Goal: Information Seeking & Learning: Learn about a topic

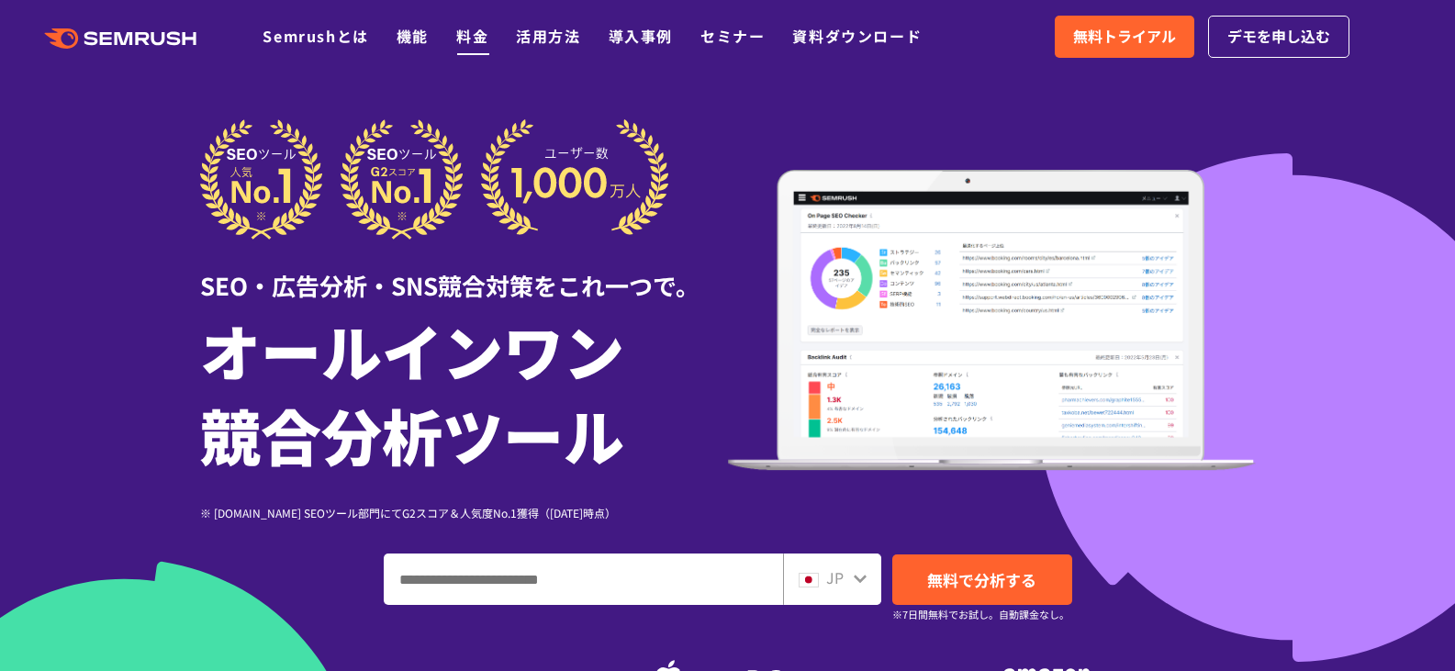
click at [467, 38] on link "料金" at bounding box center [472, 36] width 32 height 22
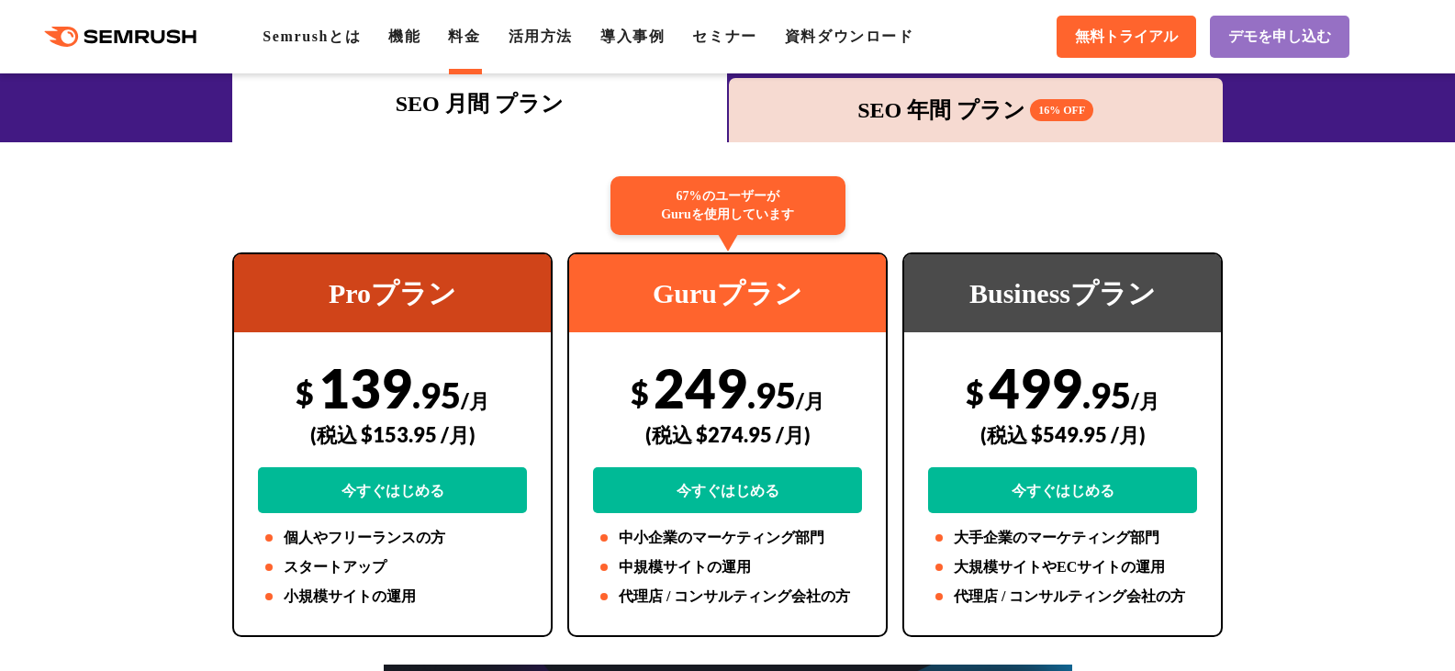
scroll to position [184, 0]
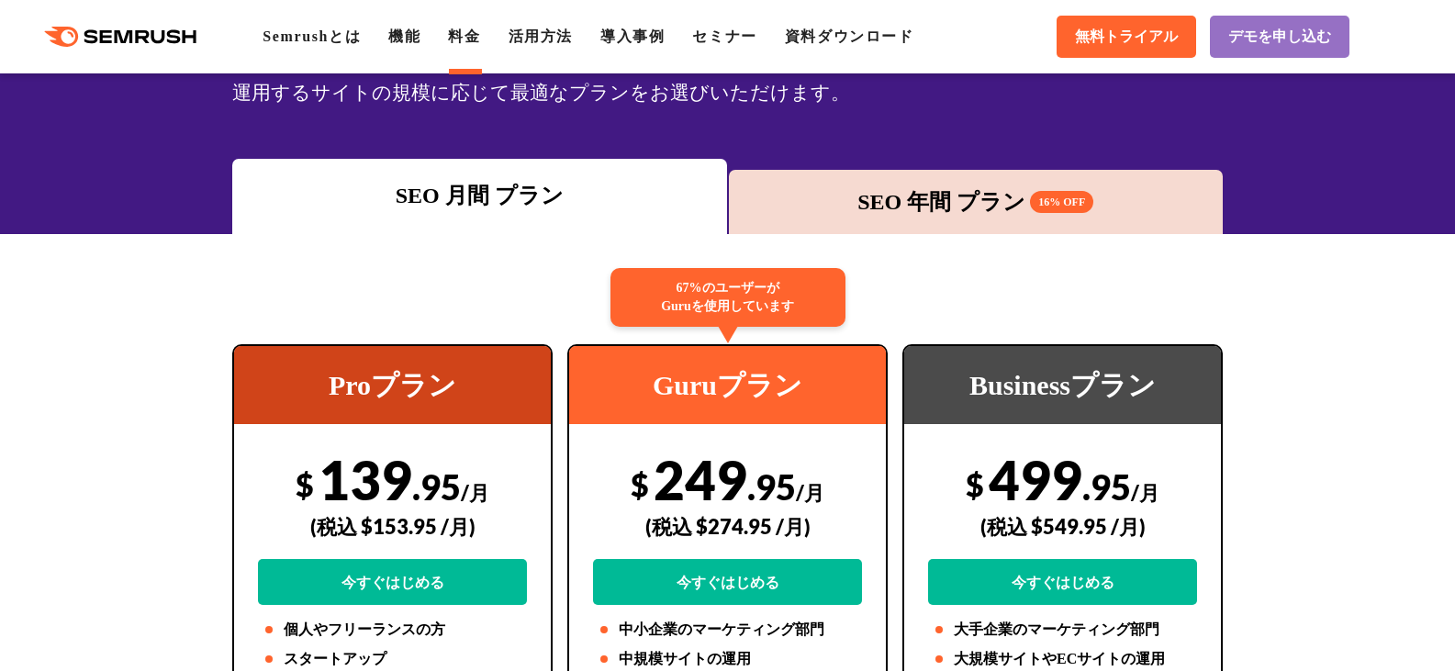
click at [888, 182] on div "SEO 年間 プラン 16% OFF" at bounding box center [976, 202] width 495 height 64
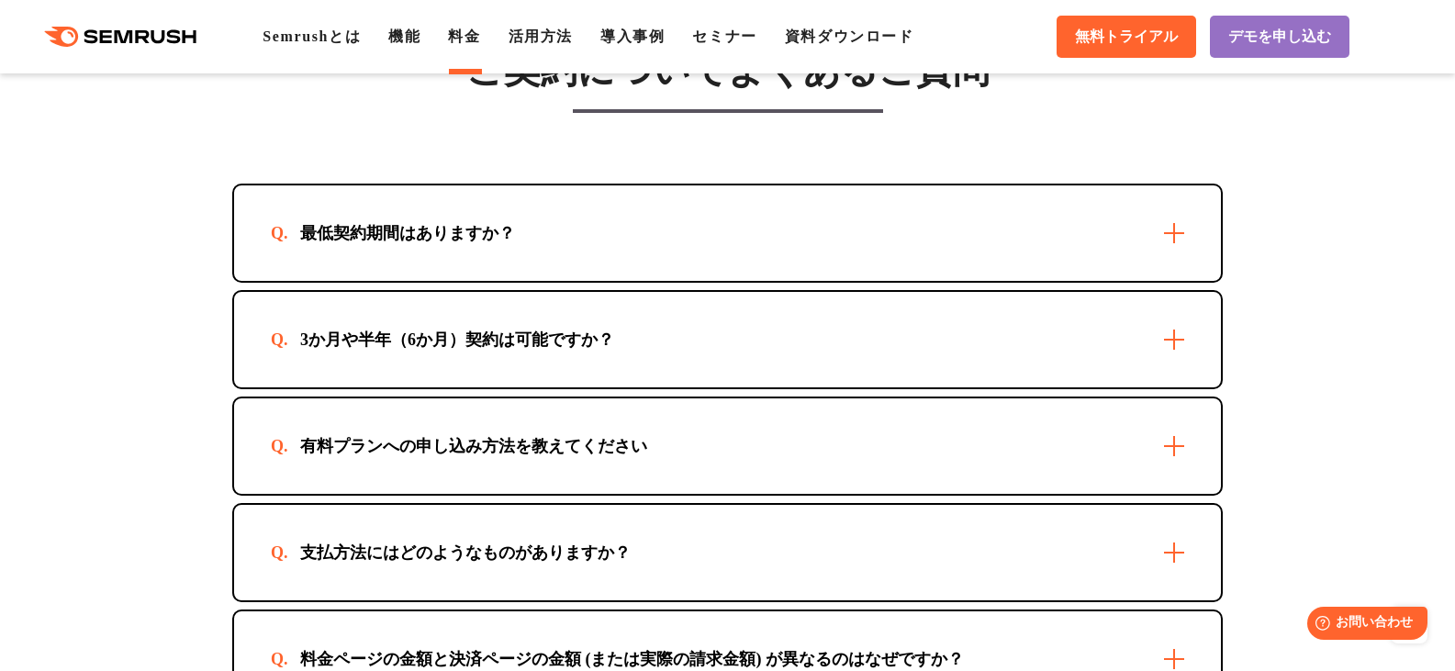
scroll to position [5323, 0]
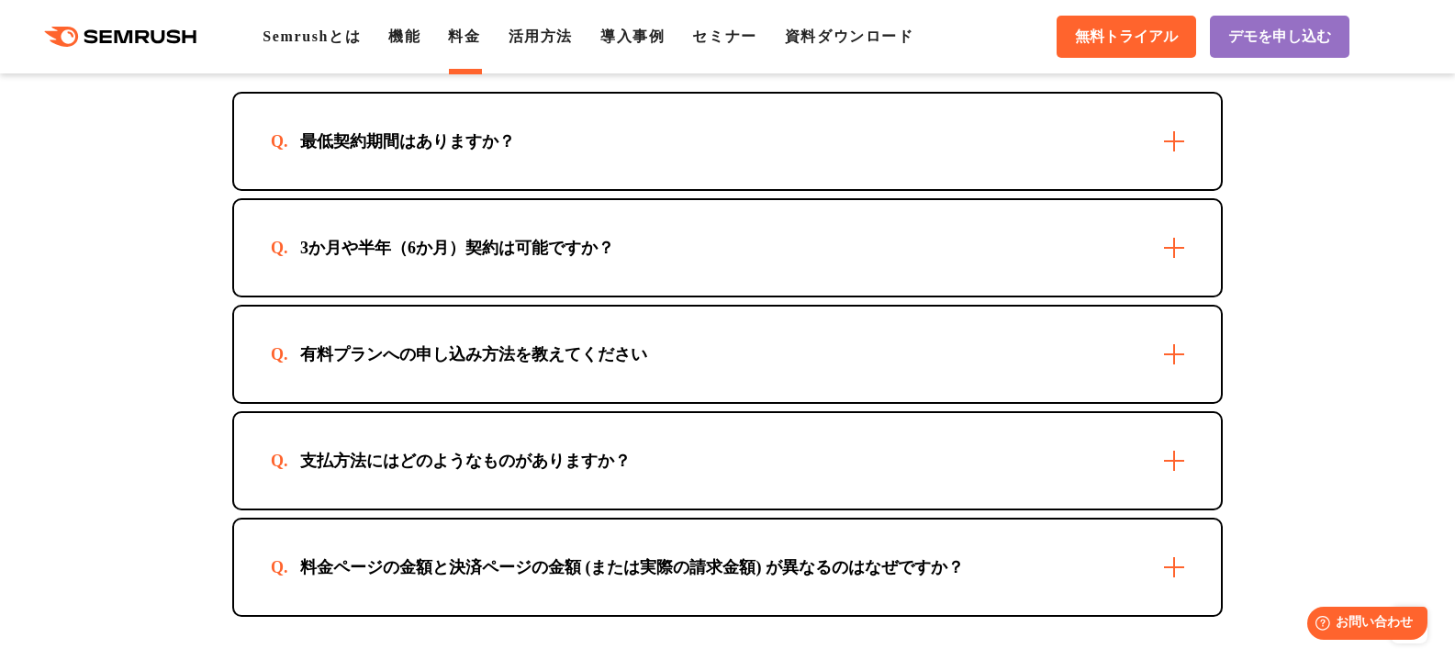
click at [1168, 367] on div "有料プランへの申し込み方法を教えてください" at bounding box center [727, 354] width 987 height 95
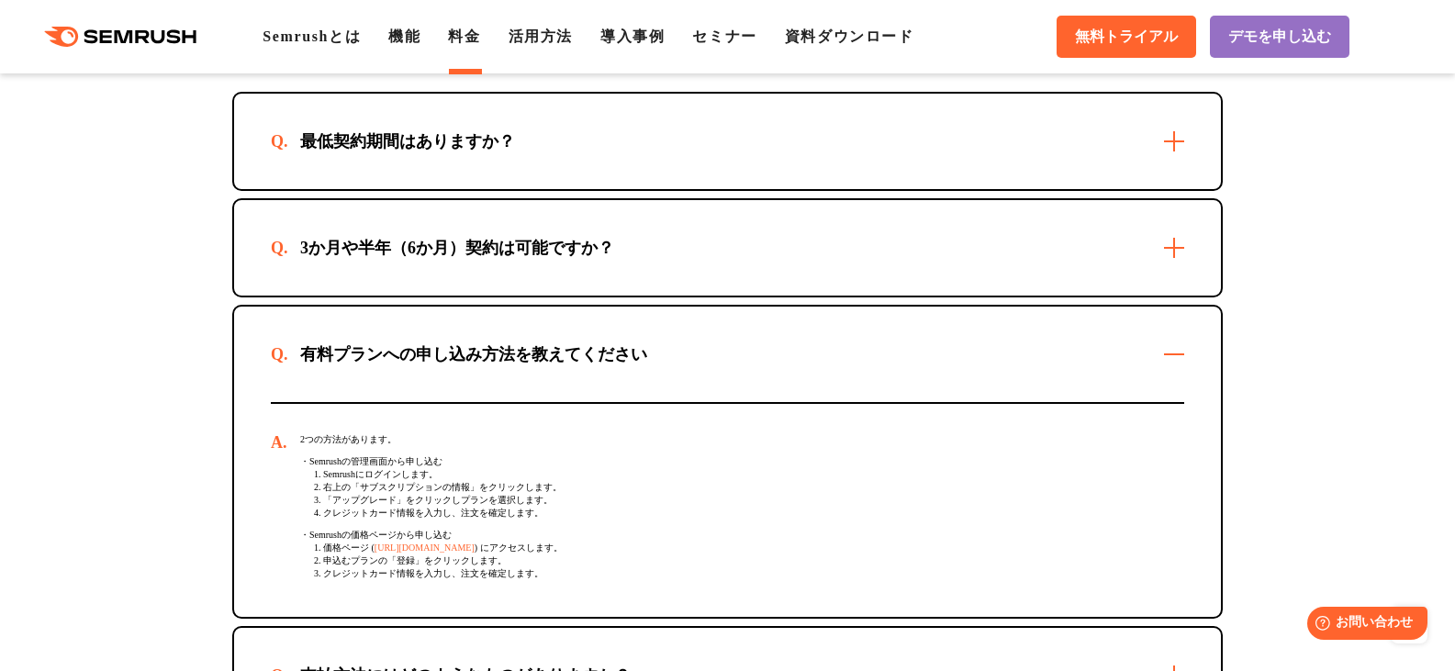
click at [1168, 367] on div "有料プランへの申し込み方法を教えてください" at bounding box center [727, 354] width 987 height 95
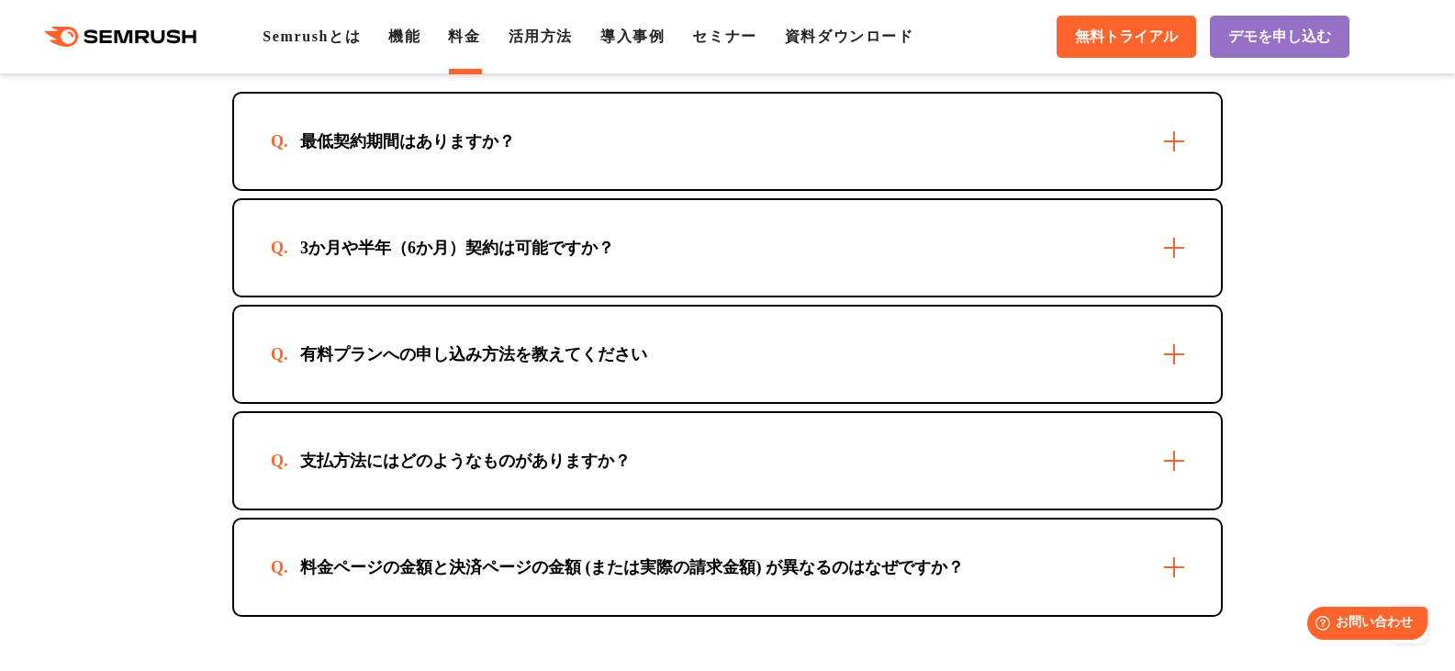
click at [1176, 132] on div "最低契約期間はありますか？" at bounding box center [727, 141] width 987 height 95
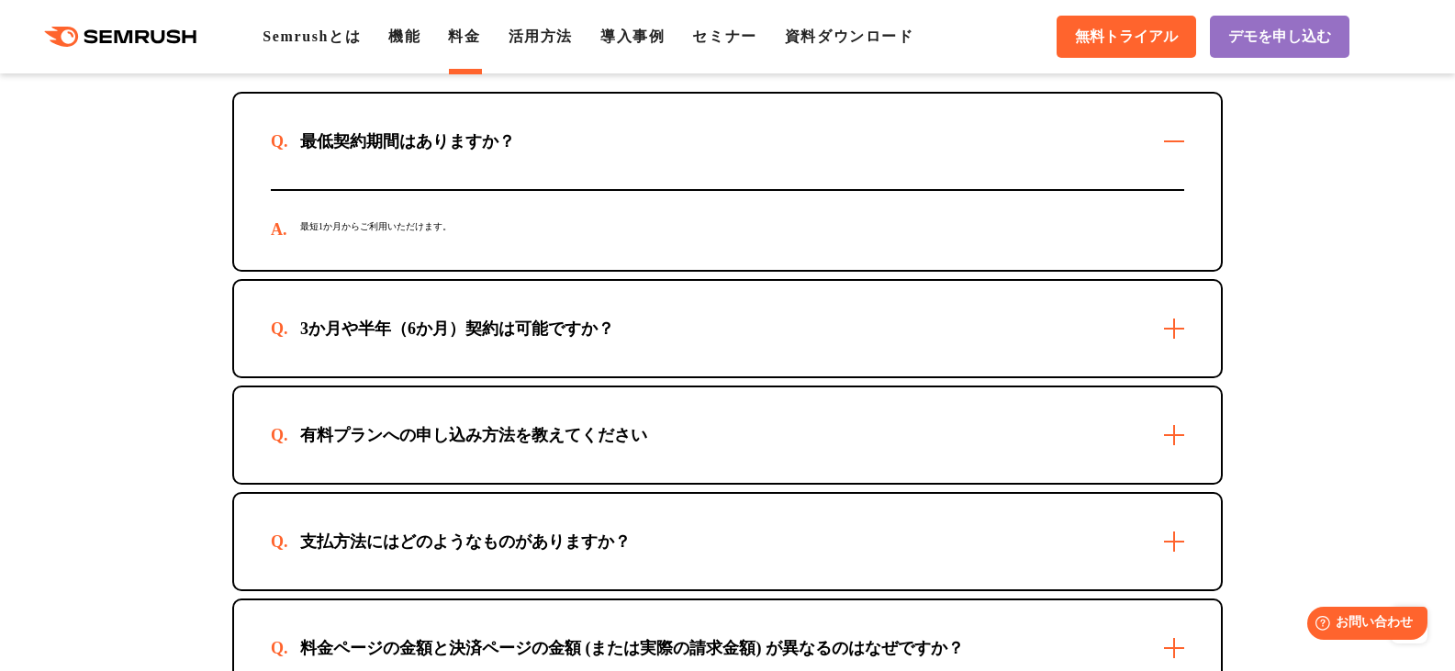
click at [1176, 132] on div "最低契約期間はありますか？" at bounding box center [727, 141] width 987 height 95
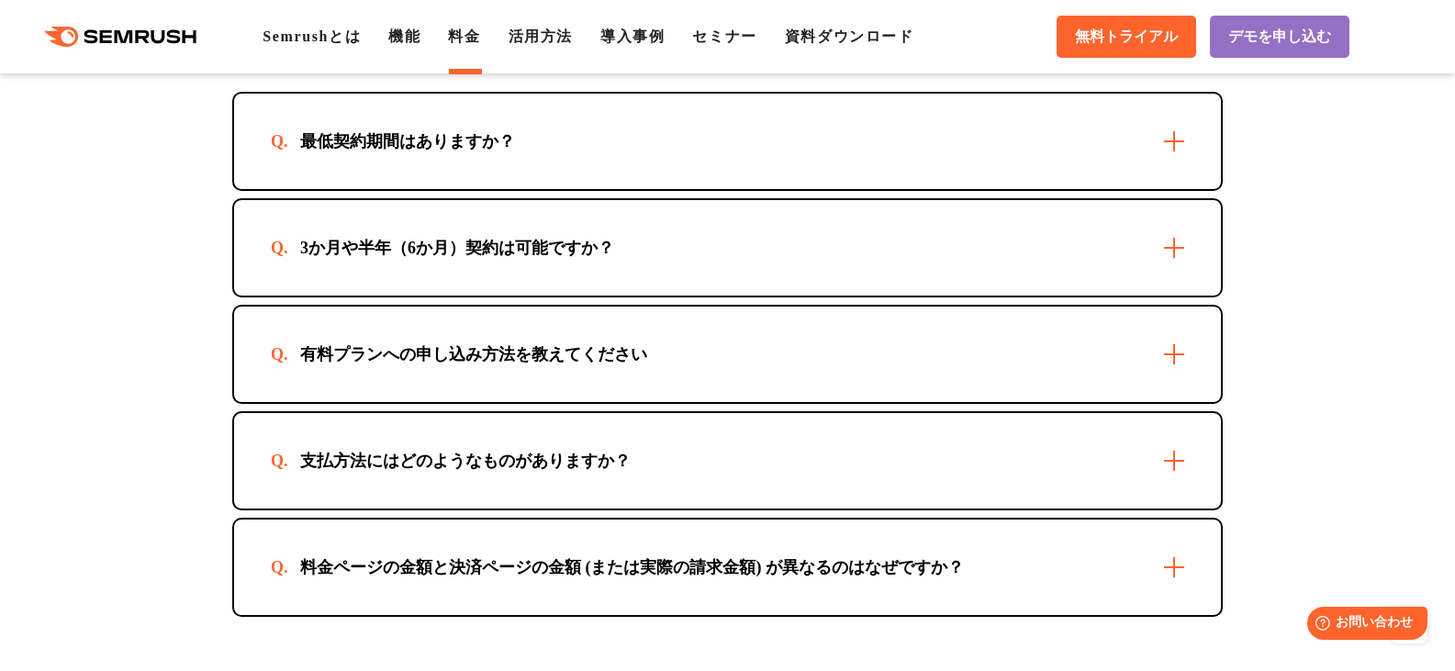
click at [1180, 239] on div "3か月や半年（6か月）契約は可能ですか？" at bounding box center [727, 247] width 987 height 95
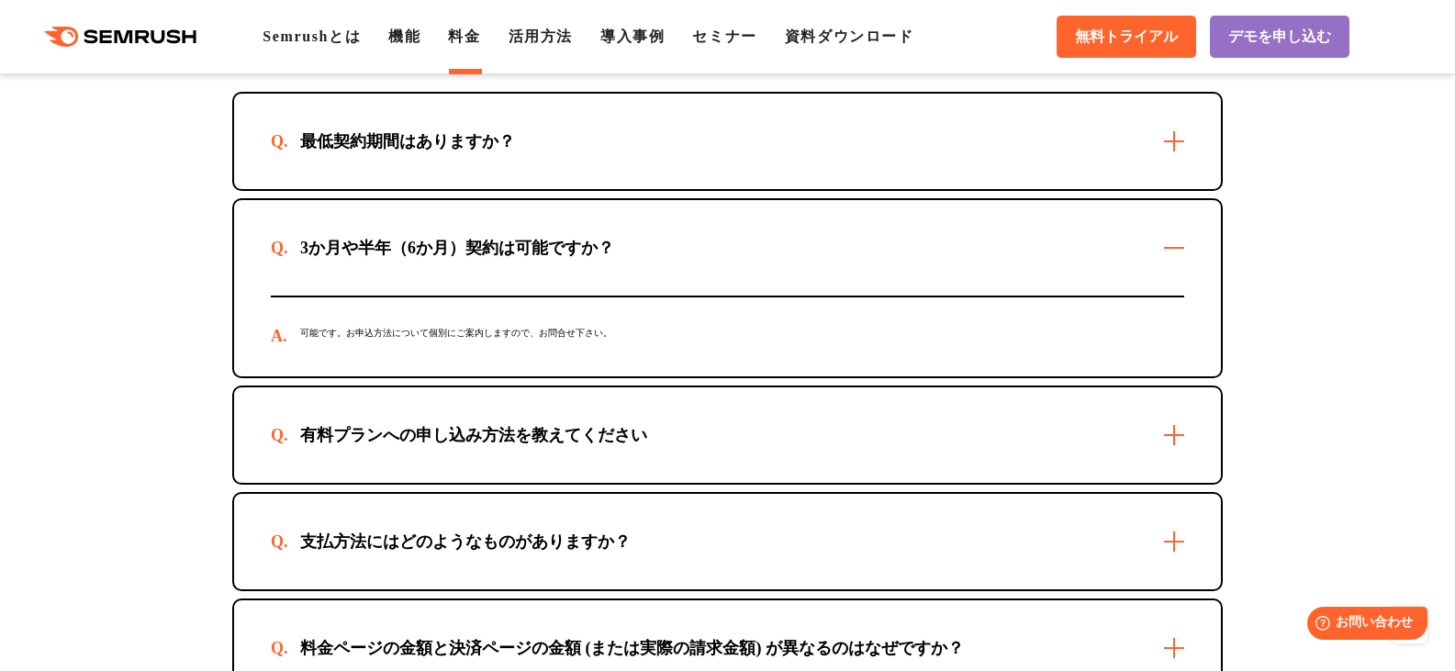
click at [1180, 239] on div "3か月や半年（6か月）契約は可能ですか？" at bounding box center [727, 247] width 987 height 95
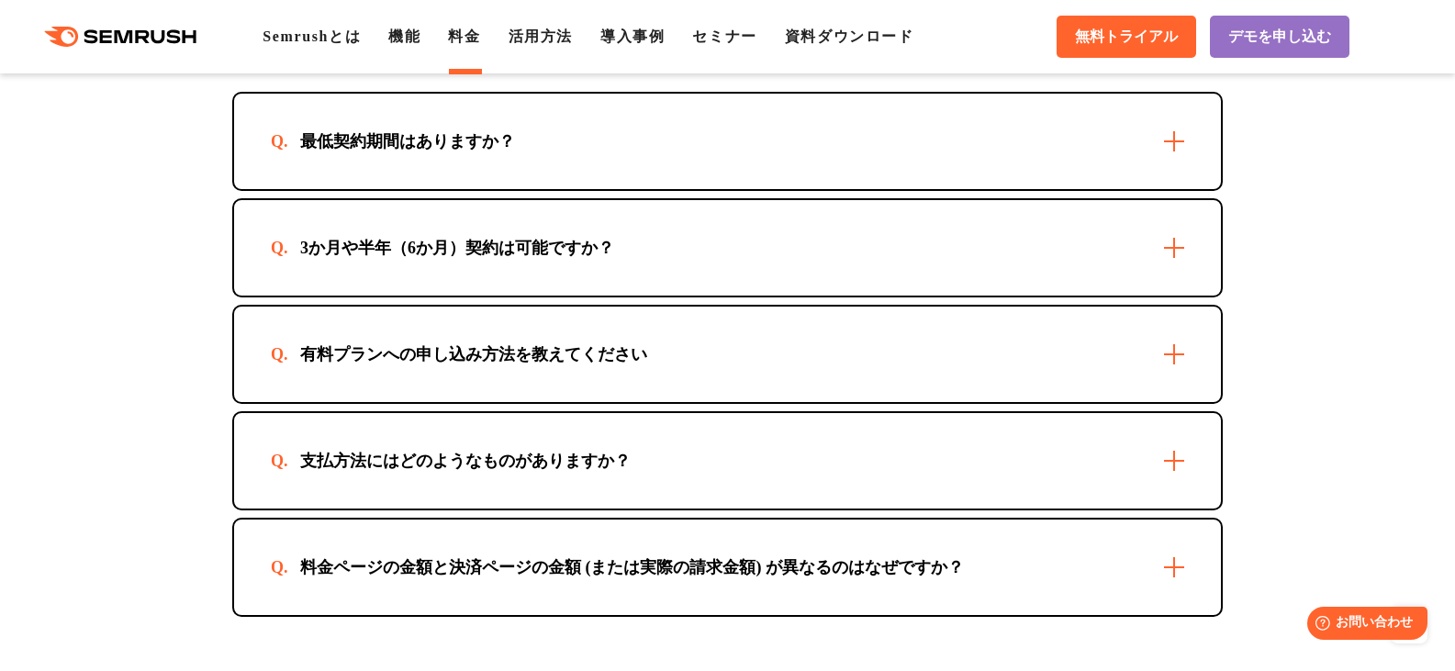
scroll to position [5414, 0]
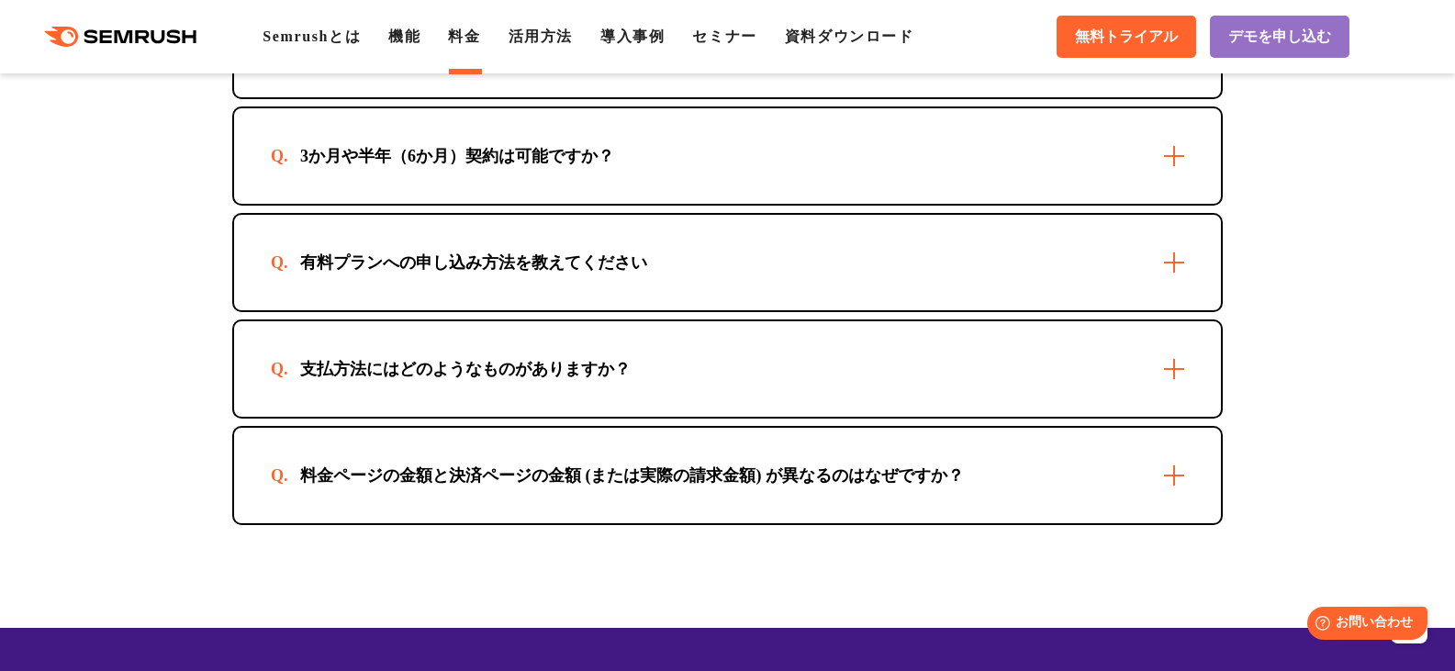
click at [1169, 386] on div "支払方法にはどのようなものがありますか？" at bounding box center [727, 368] width 987 height 95
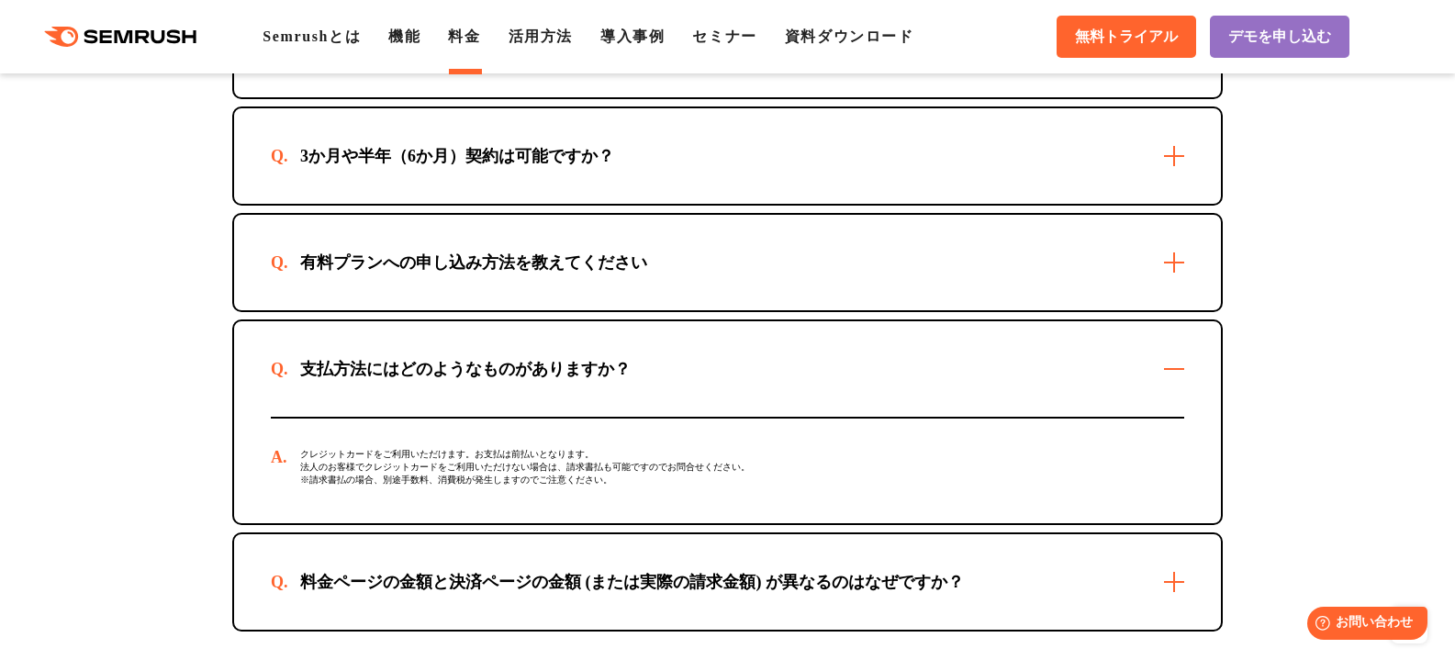
click at [1175, 381] on div "支払方法にはどのようなものがありますか？" at bounding box center [727, 368] width 987 height 95
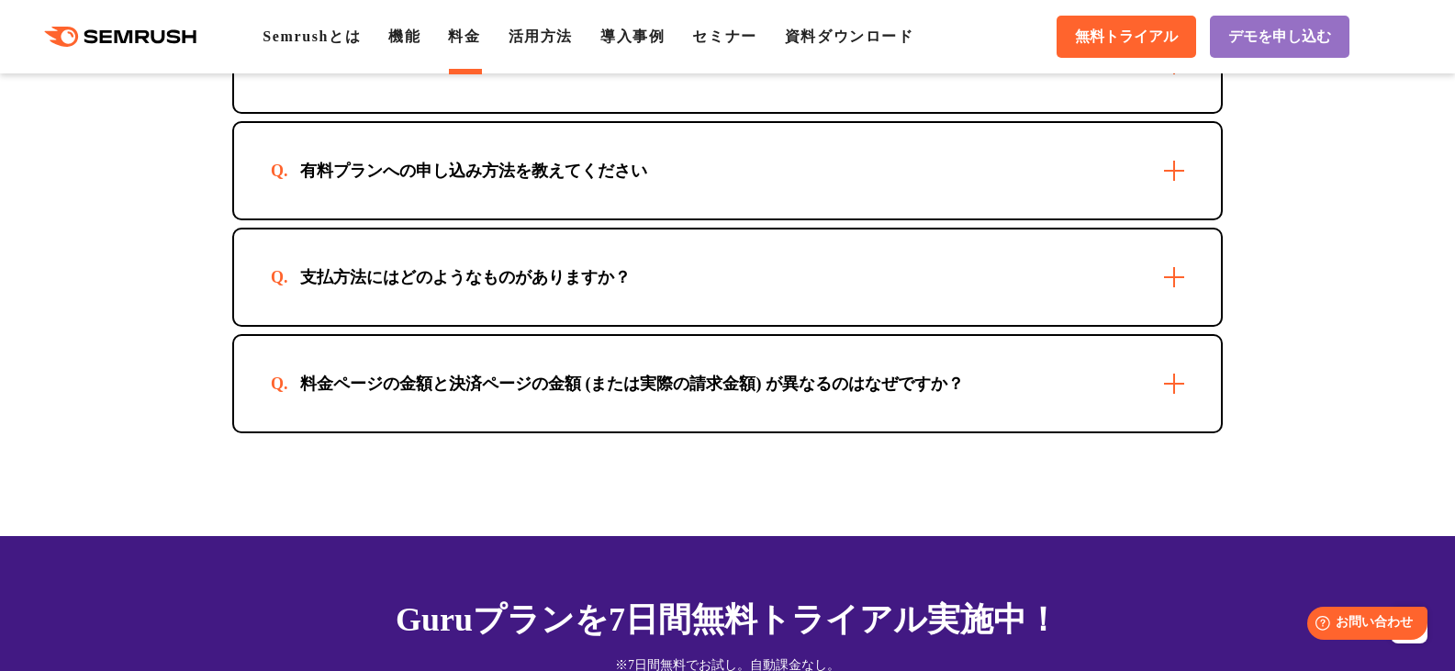
scroll to position [5690, 0]
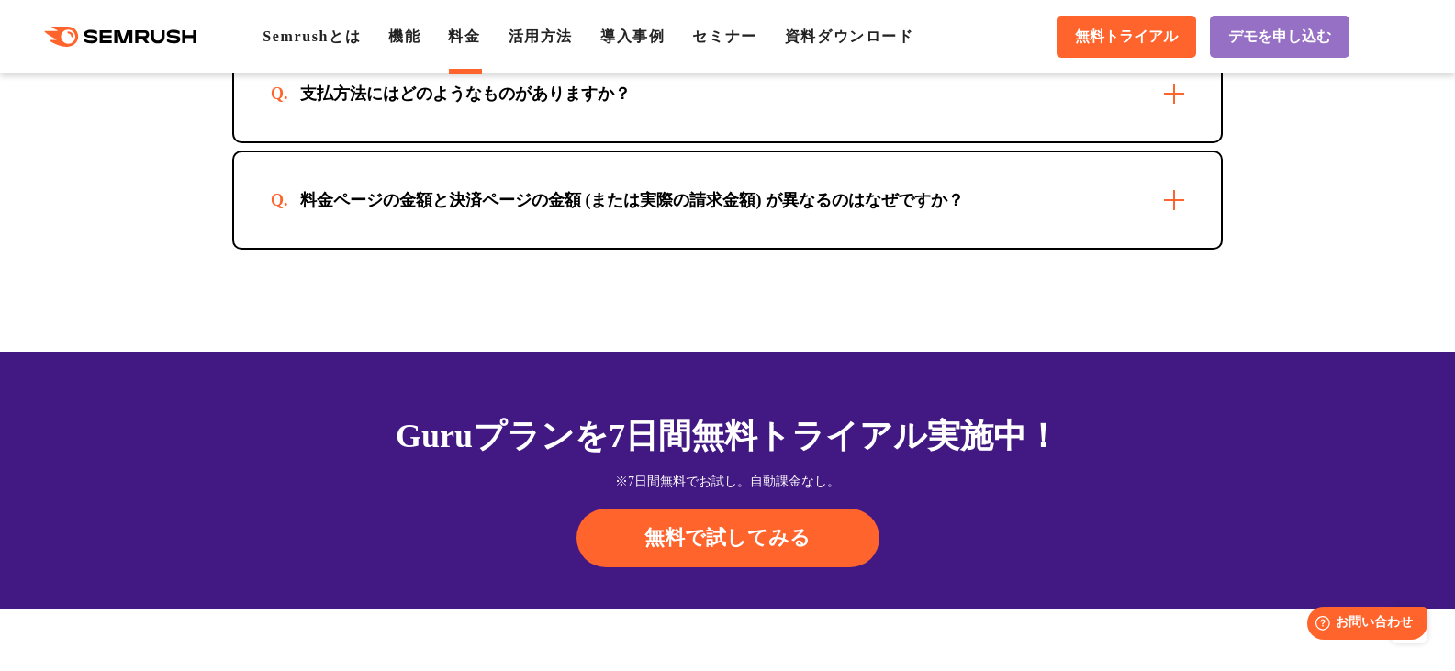
click at [1188, 194] on div "料金ページの金額と決済ページの金額 (または実際の請求金額) が異なるのはなぜですか？" at bounding box center [727, 199] width 987 height 95
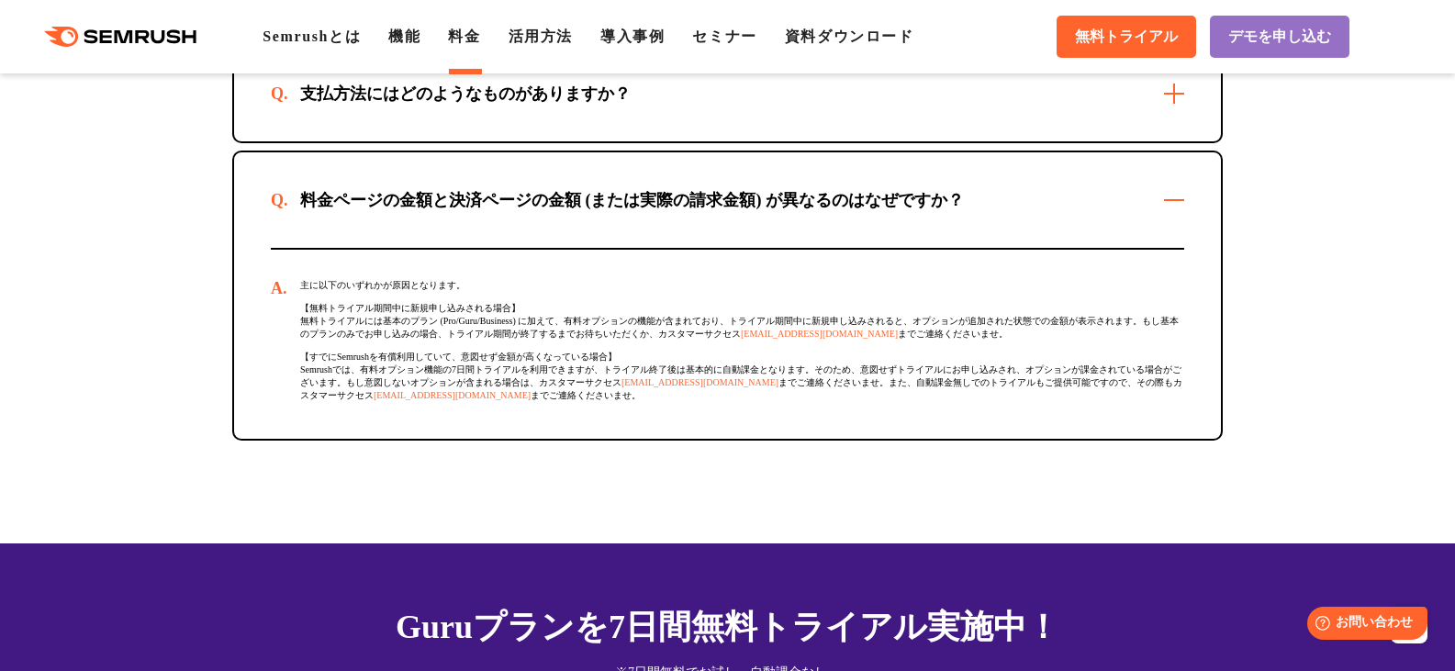
click at [1185, 196] on div "料金ページの金額と決済ページの金額 (または実際の請求金額) が異なるのはなぜですか？" at bounding box center [727, 199] width 987 height 95
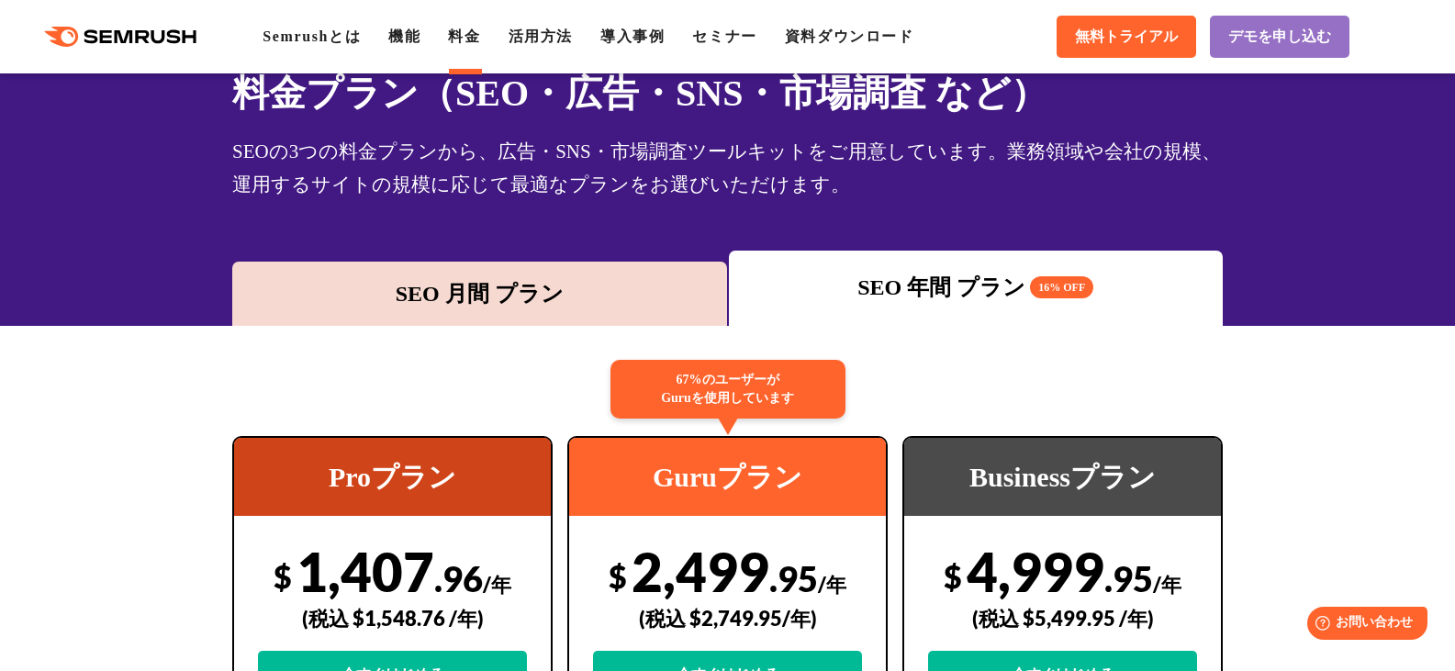
scroll to position [0, 0]
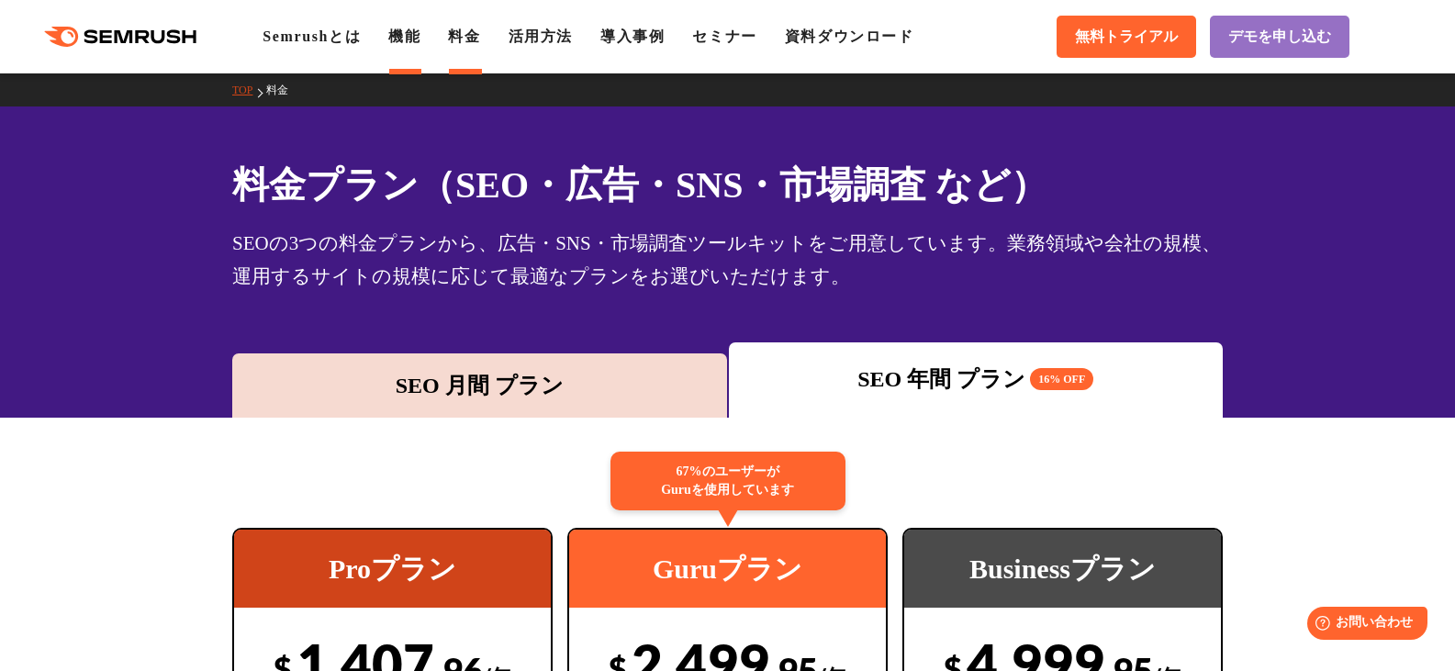
click at [407, 36] on link "機能" at bounding box center [404, 36] width 32 height 16
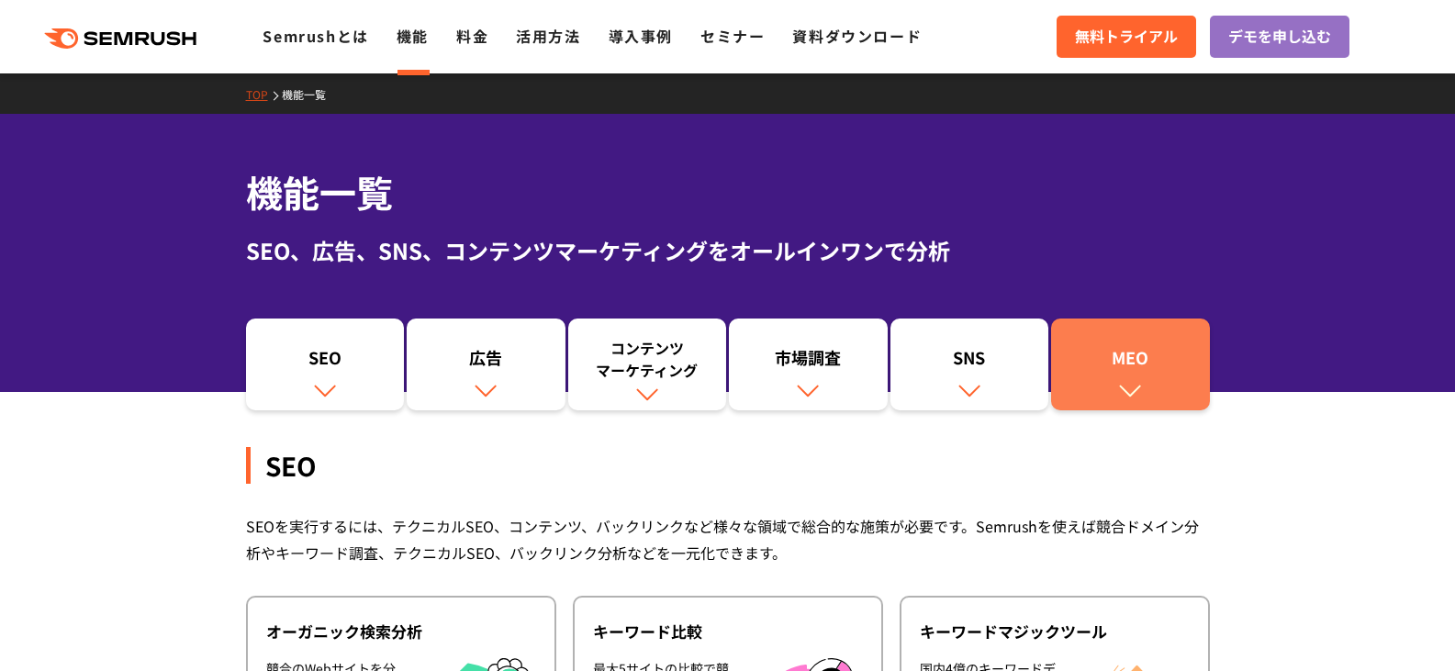
click at [1130, 384] on img at bounding box center [1130, 390] width 24 height 24
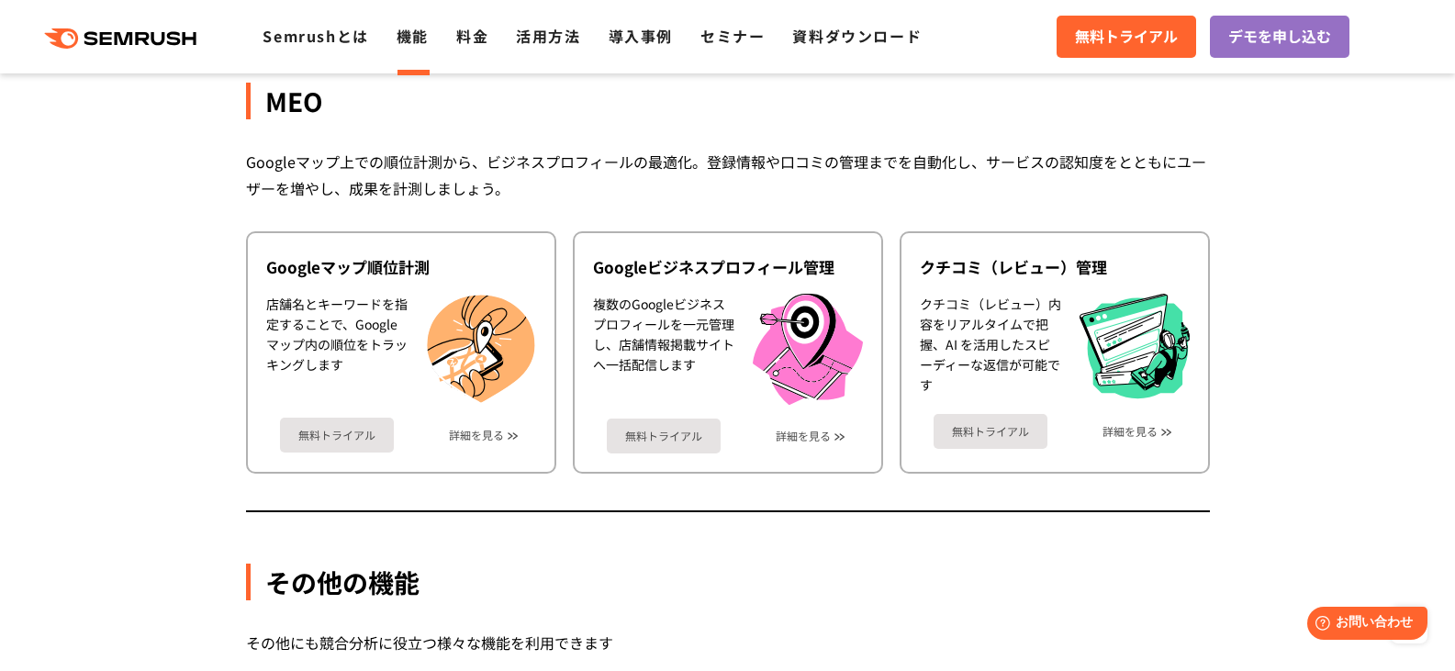
scroll to position [4879, 0]
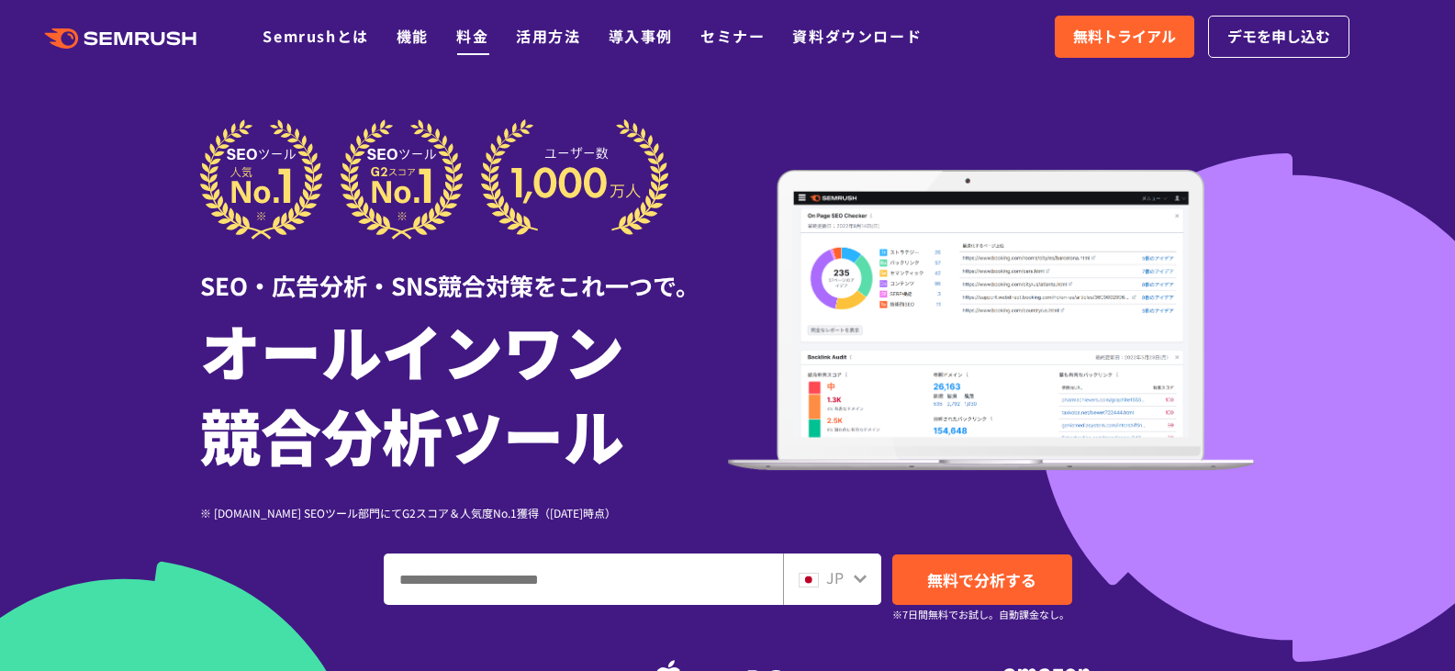
click at [469, 39] on link "料金" at bounding box center [472, 36] width 32 height 22
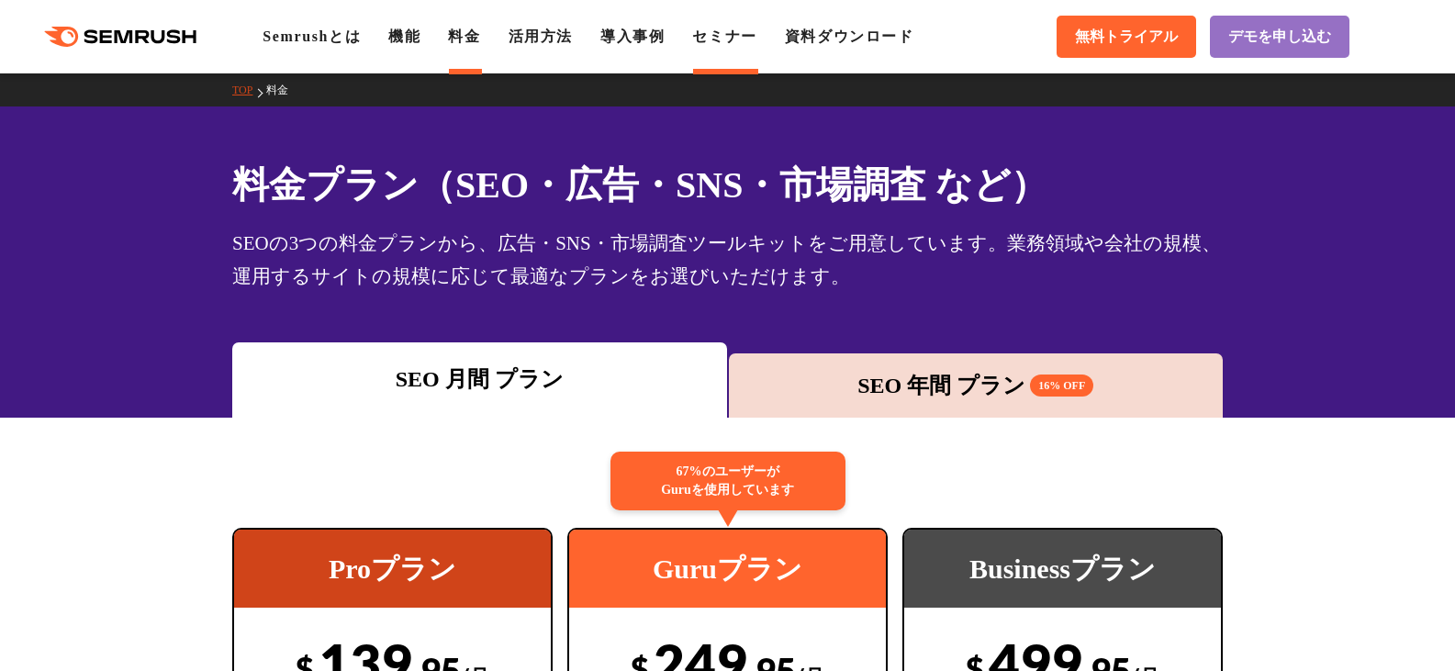
click at [720, 35] on link "セミナー" at bounding box center [724, 36] width 64 height 16
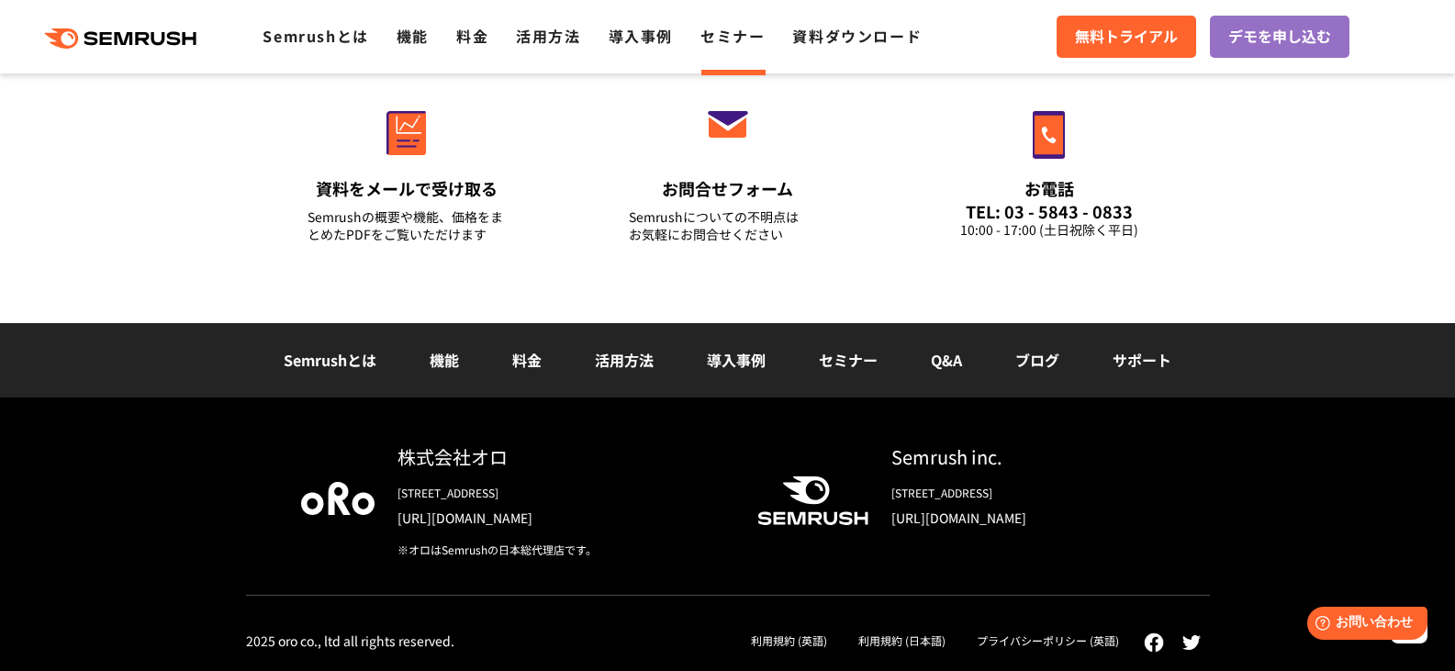
scroll to position [2113, 0]
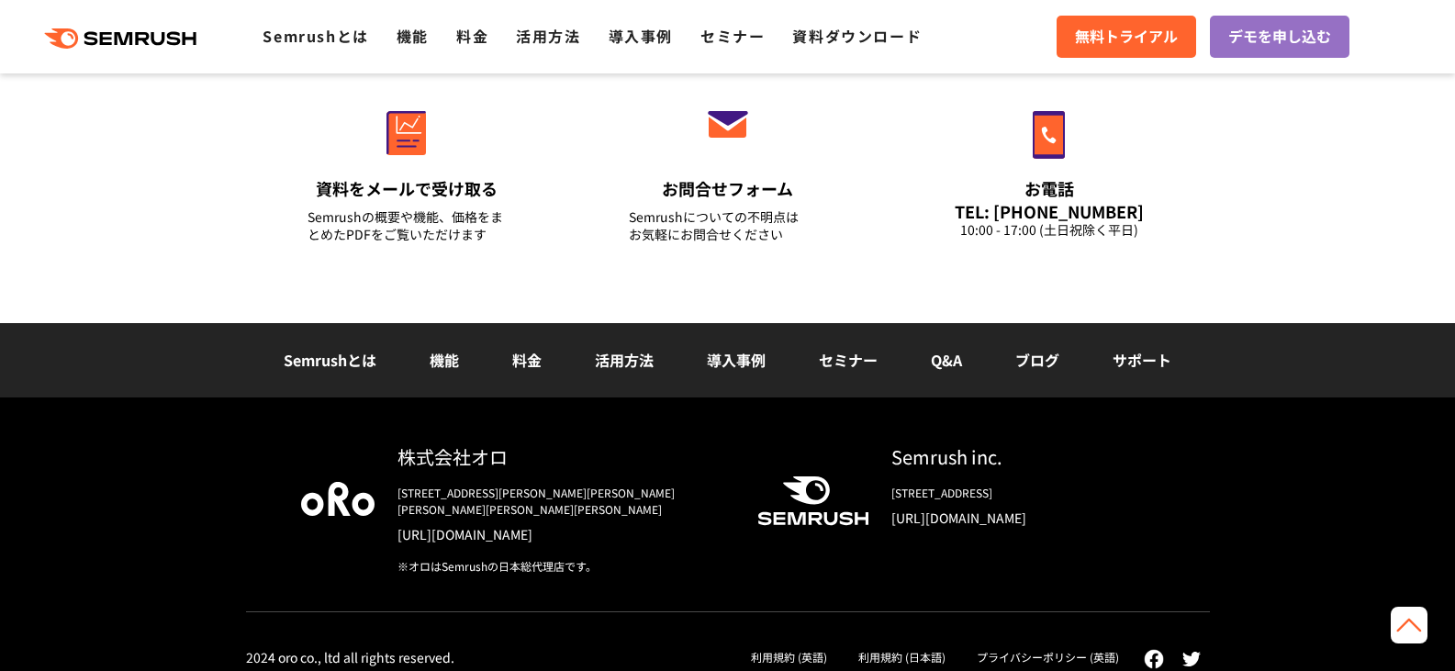
click at [1037, 519] on link "[URL][DOMAIN_NAME]" at bounding box center [1022, 517] width 263 height 18
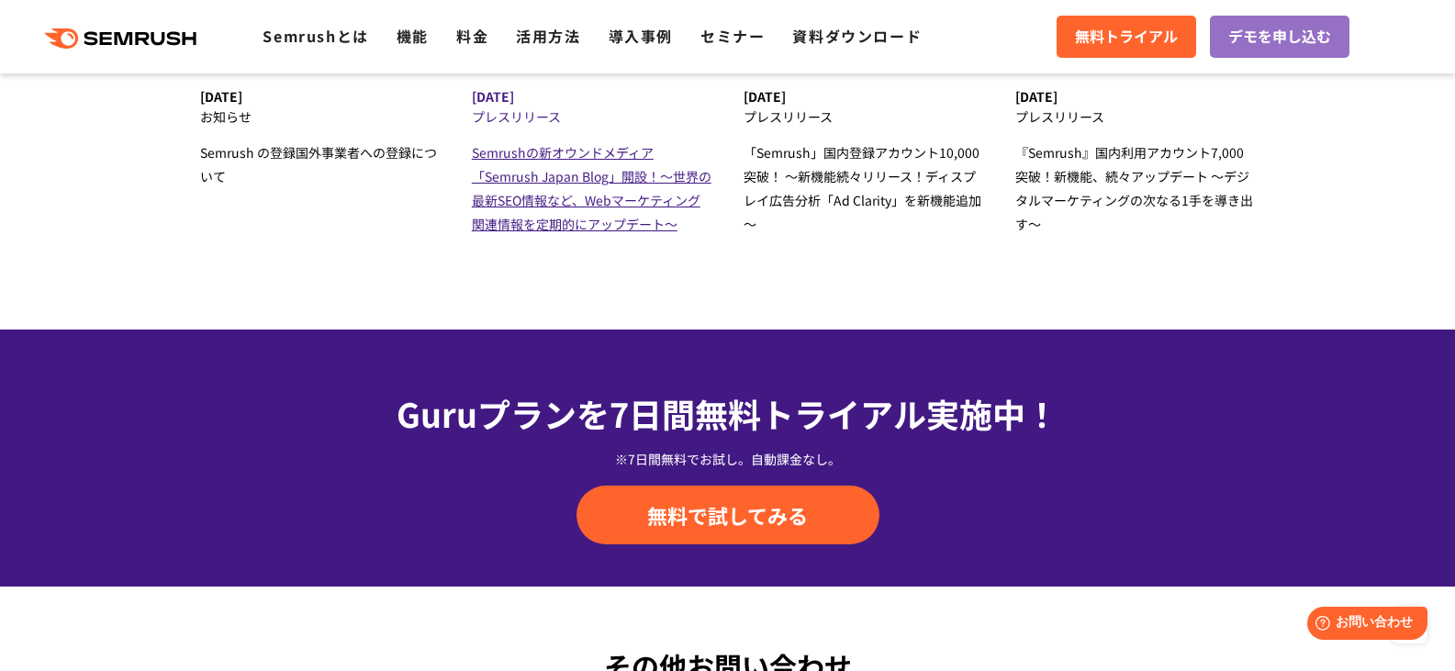
scroll to position [5853, 0]
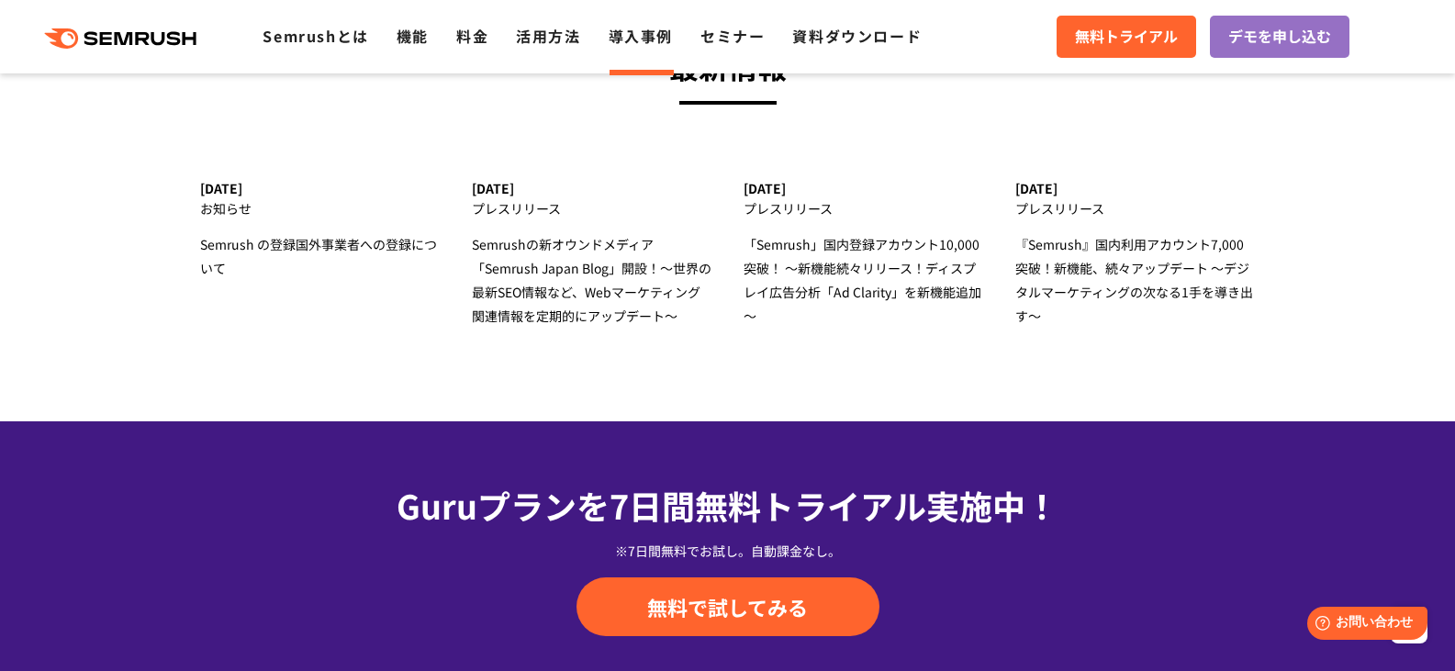
click at [641, 34] on link "導入事例" at bounding box center [640, 36] width 64 height 22
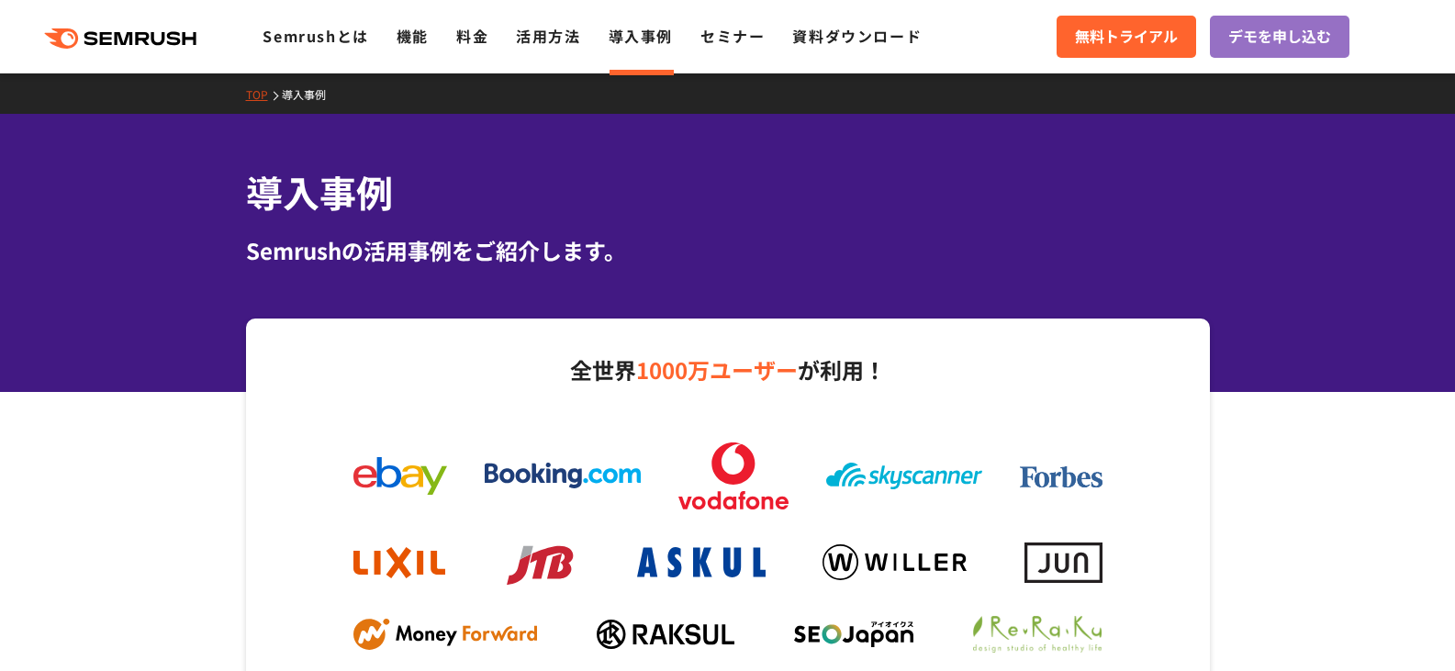
click at [126, 28] on icon ".cls {fill: #FF642D;}" at bounding box center [121, 38] width 207 height 20
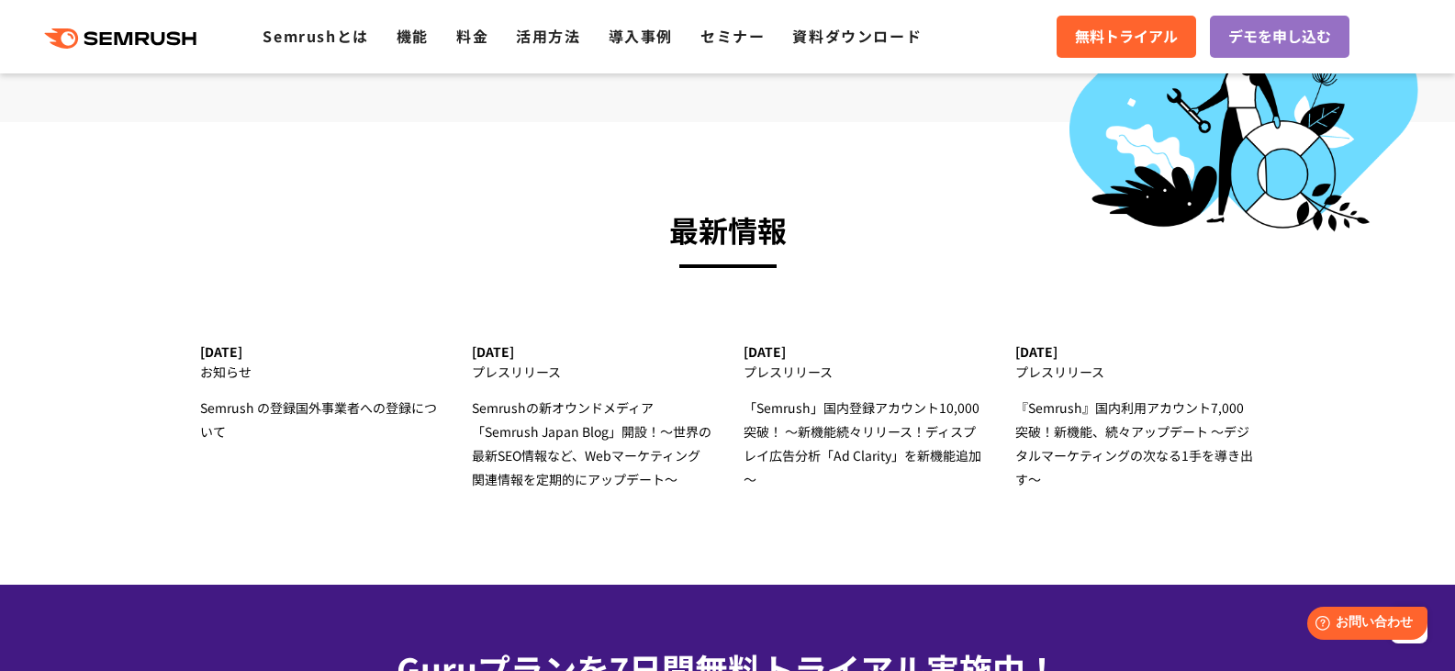
scroll to position [5782, 0]
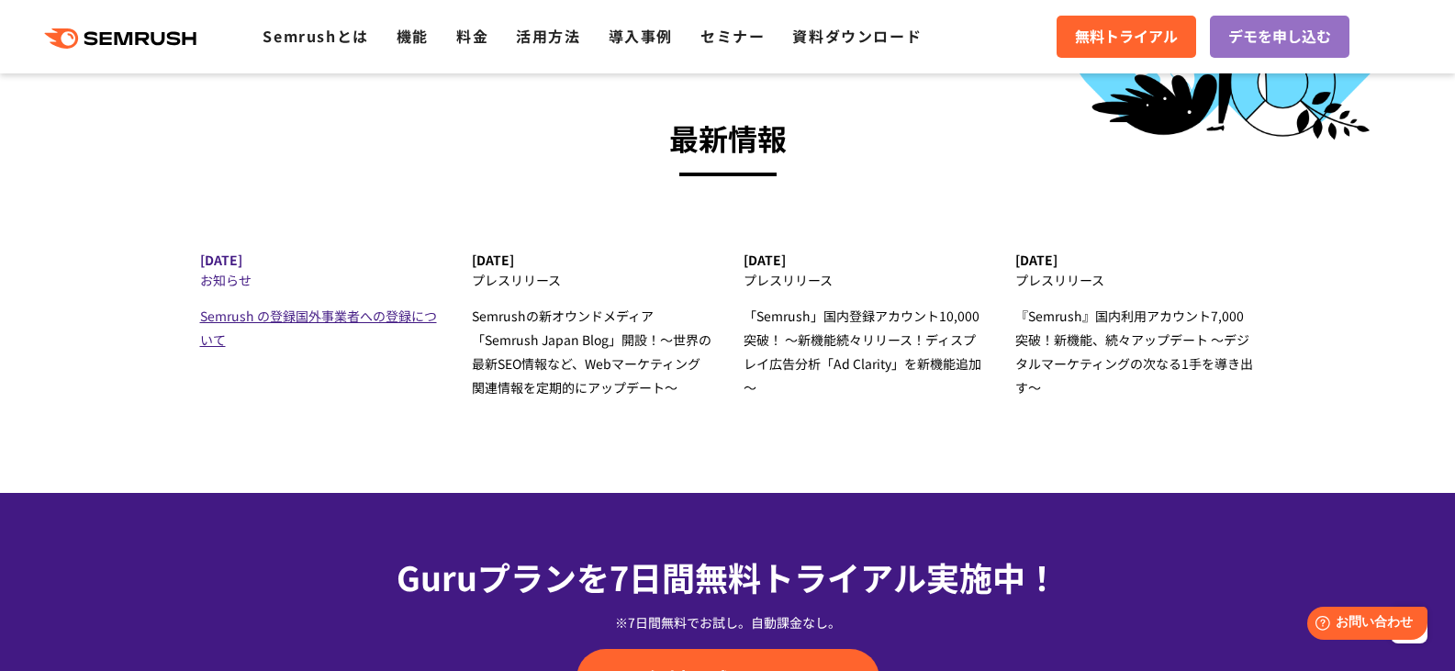
click at [307, 322] on span "Semrush の登録国外事業者への登録について" at bounding box center [318, 328] width 237 height 42
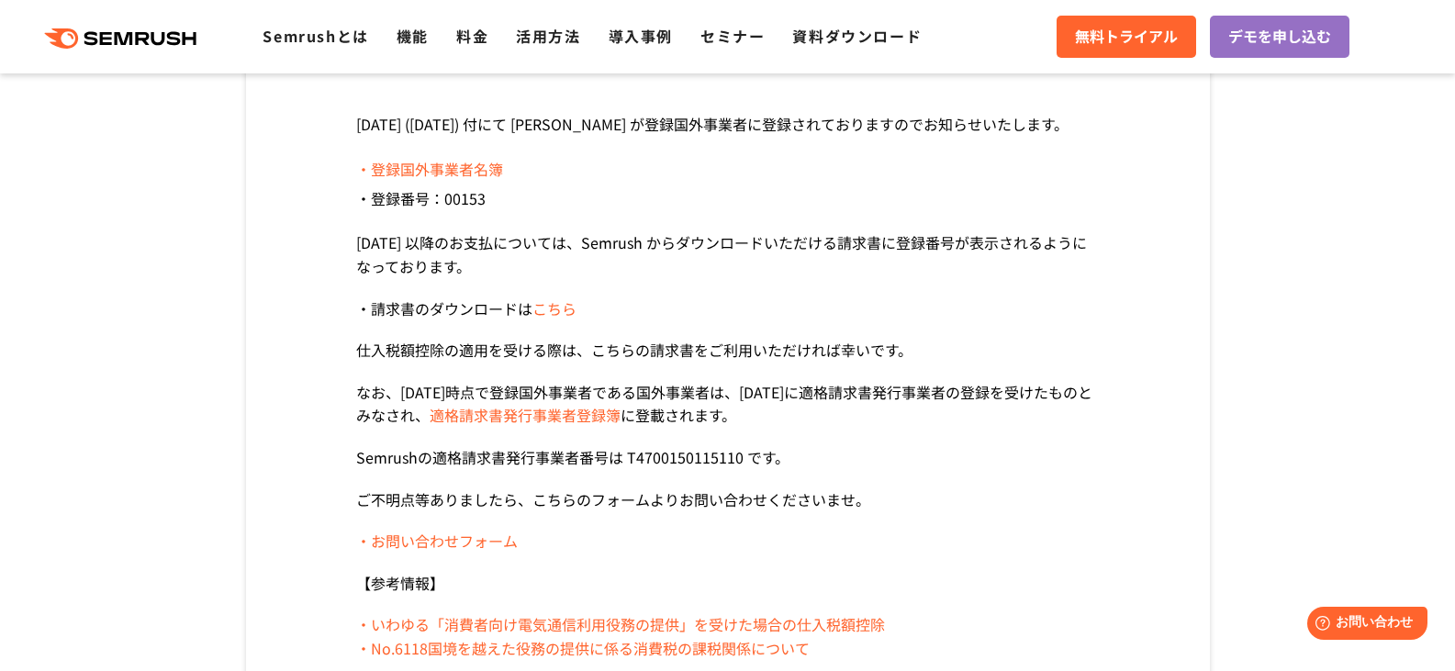
scroll to position [459, 0]
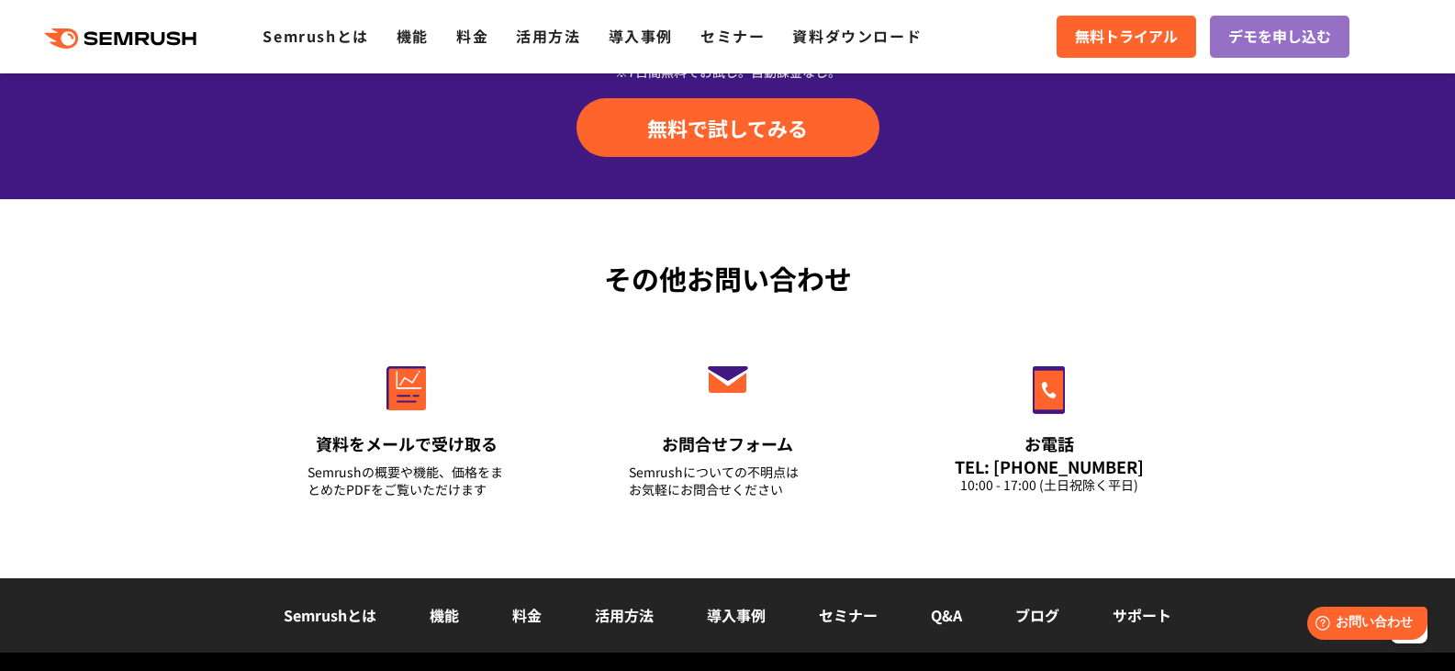
scroll to position [6351, 0]
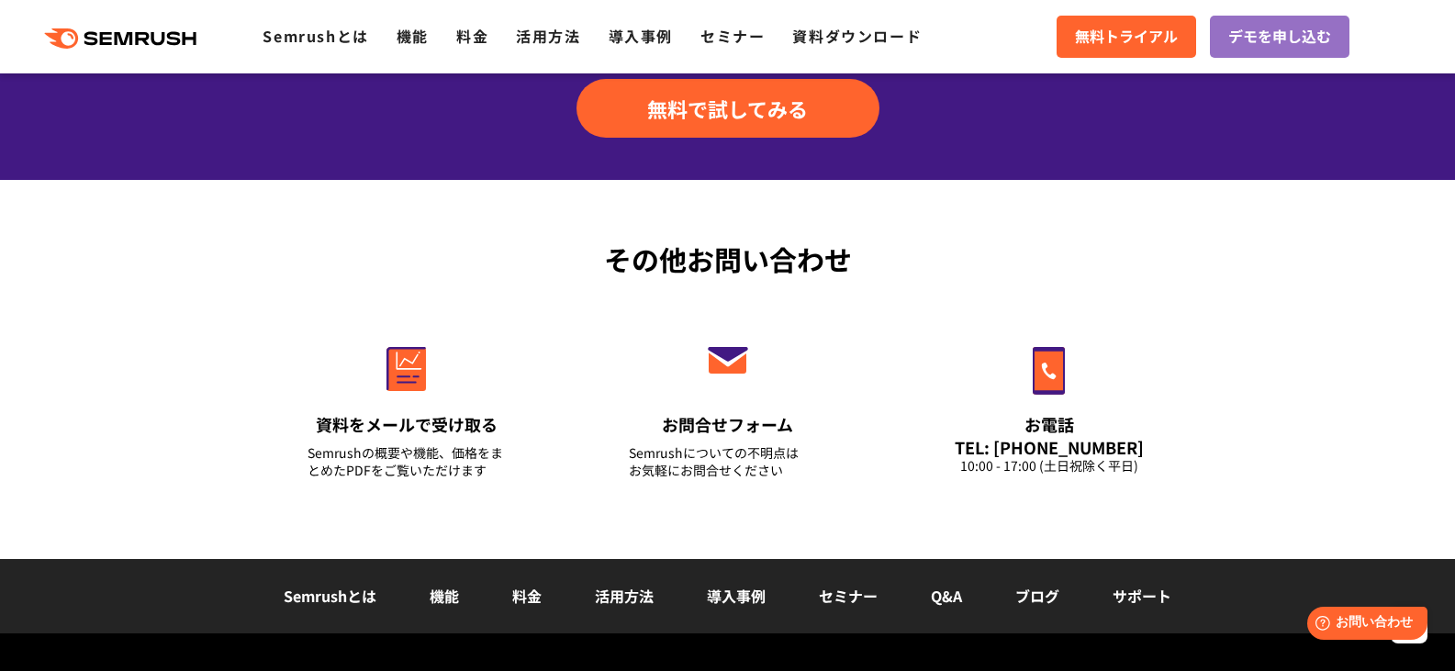
click at [451, 585] on link "機能" at bounding box center [443, 596] width 29 height 22
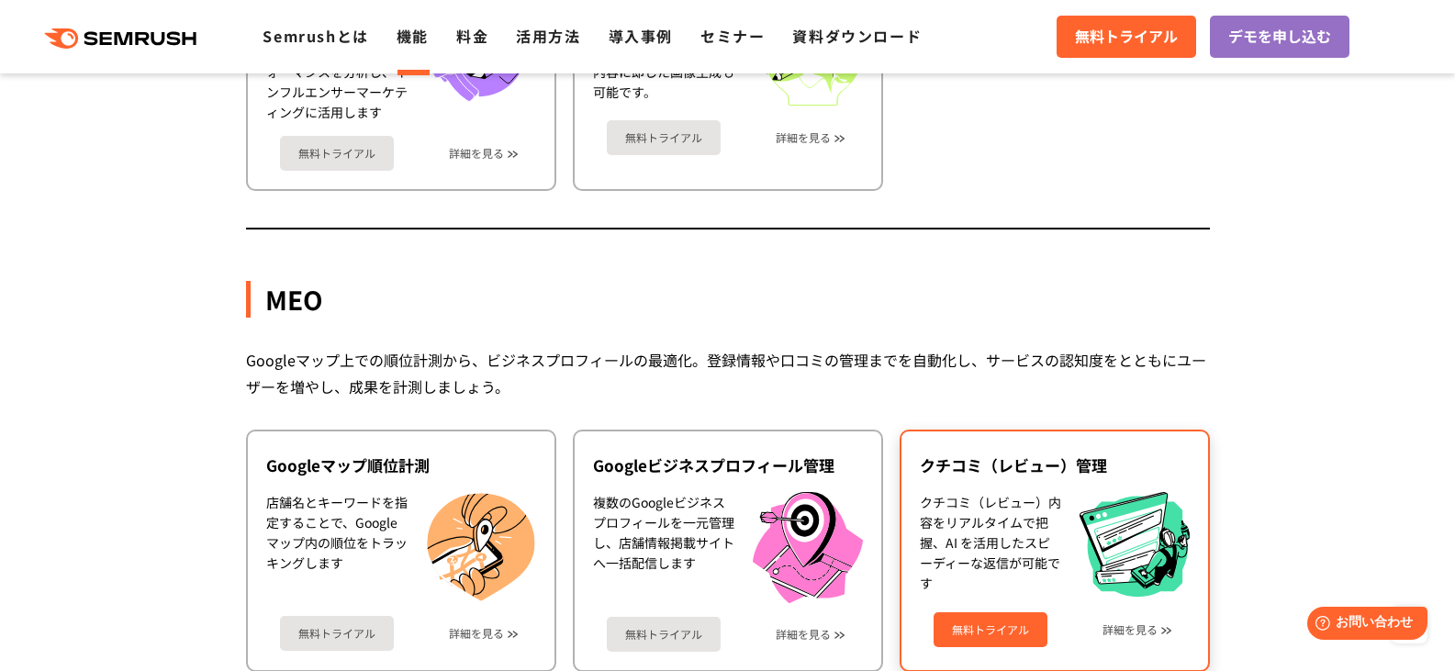
scroll to position [4497, 0]
